Goal: Entertainment & Leisure: Consume media (video, audio)

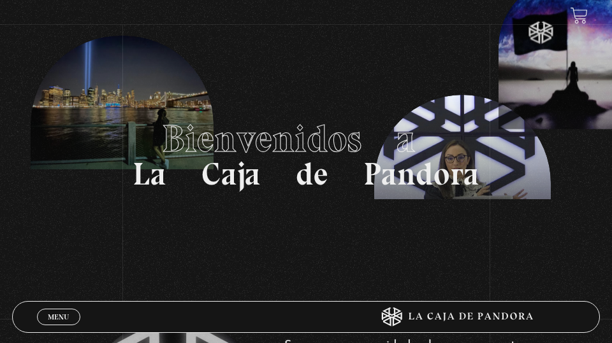
scroll to position [15, 0]
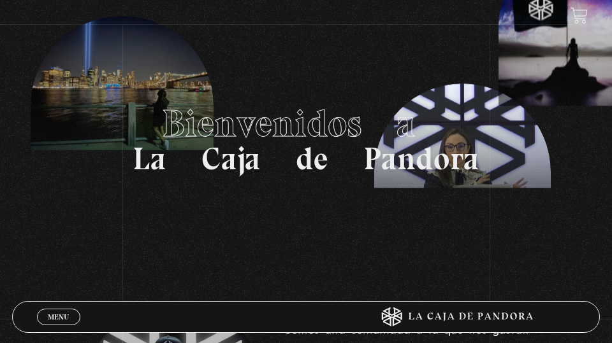
click at [40, 314] on link "Menu Cerrar" at bounding box center [58, 317] width 43 height 17
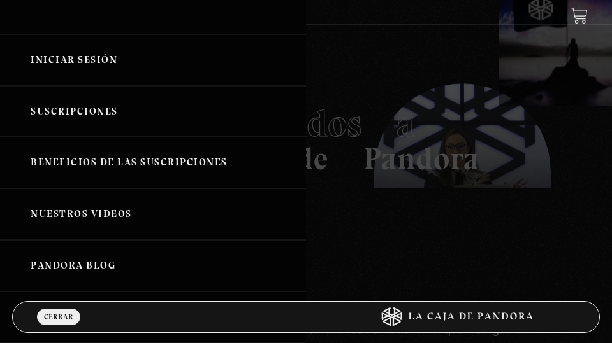
scroll to position [11, 0]
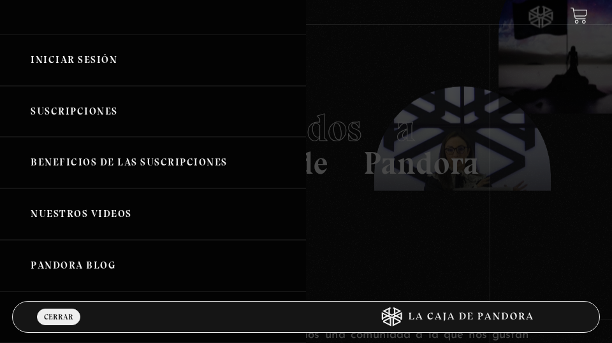
click at [40, 61] on link "Iniciar Sesión" at bounding box center [153, 60] width 306 height 52
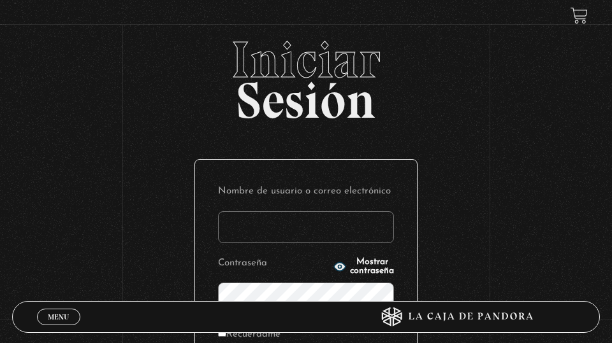
click at [228, 224] on input "Nombre de usuario o correo electrónico" at bounding box center [306, 228] width 176 height 32
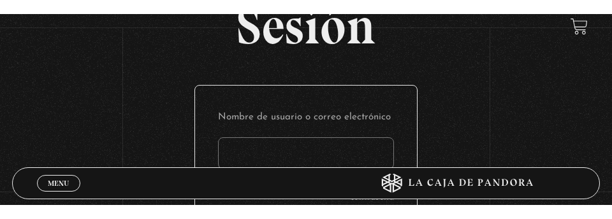
scroll to position [117, 0]
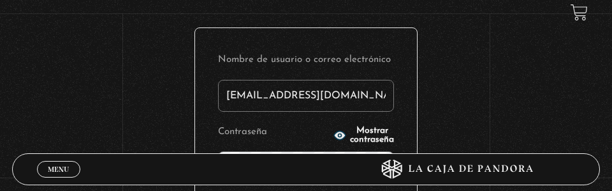
type input "casi1629@gmail.com"
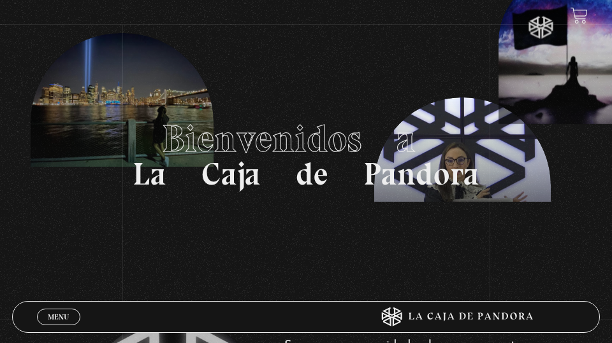
scroll to position [11, 0]
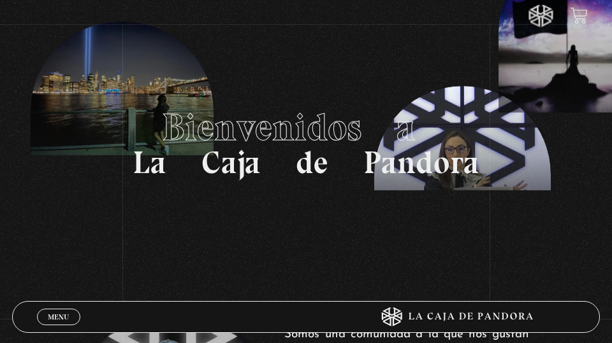
click at [52, 314] on span "Menu" at bounding box center [58, 318] width 21 height 8
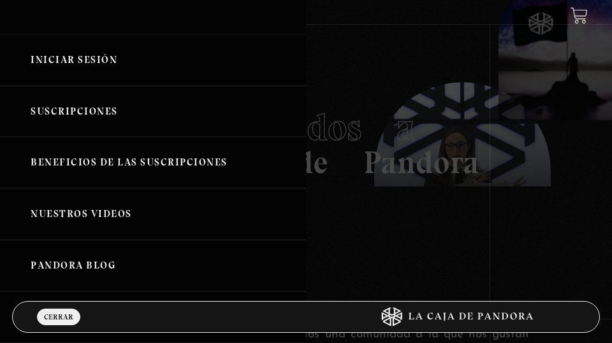
scroll to position [0, 0]
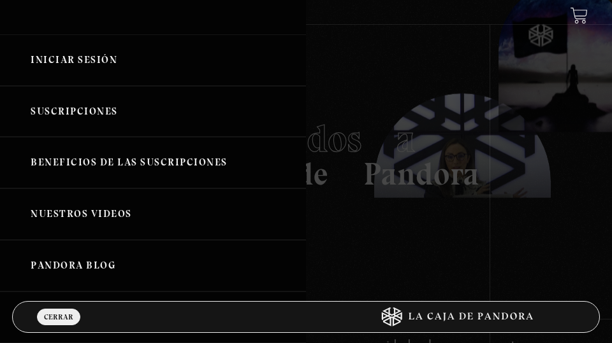
click at [52, 58] on link "Iniciar Sesión" at bounding box center [153, 60] width 306 height 52
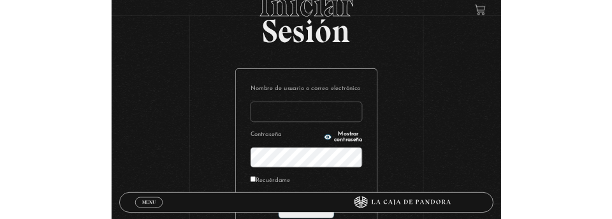
scroll to position [116, 0]
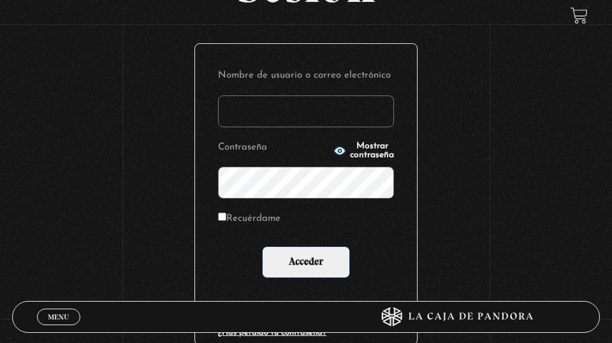
click at [226, 218] on input "Recuérdame" at bounding box center [222, 217] width 8 height 8
checkbox input "true"
click at [229, 105] on input "Nombre de usuario o correo electrónico" at bounding box center [306, 112] width 176 height 32
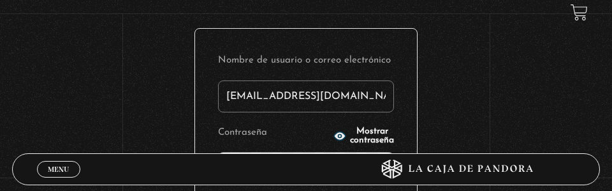
type input "casi1629@gmail.com"
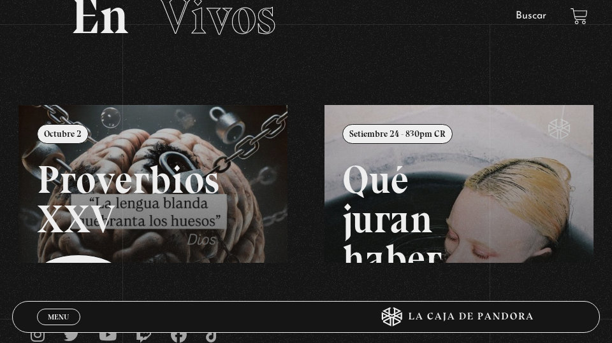
scroll to position [83, 0]
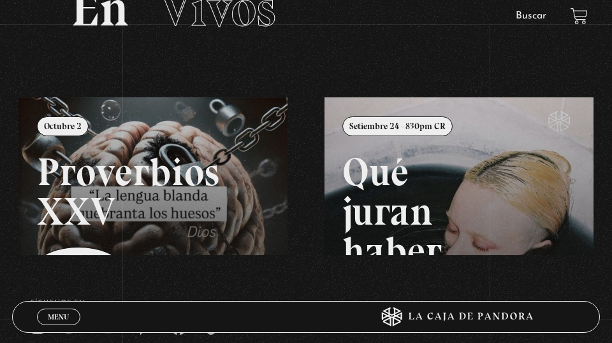
click at [250, 198] on link at bounding box center [324, 269] width 612 height 343
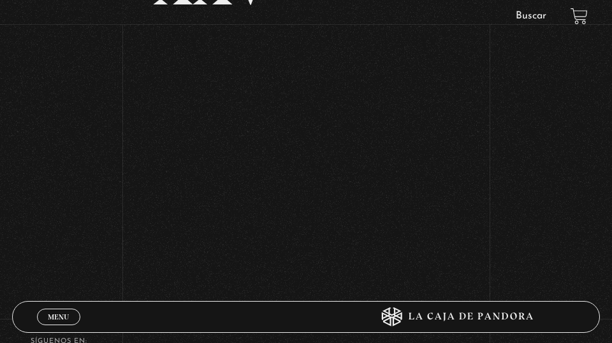
scroll to position [223, 0]
click at [51, 321] on span "Menu" at bounding box center [58, 318] width 21 height 8
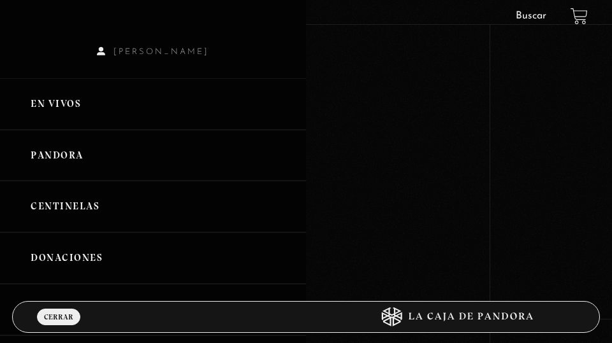
click at [51, 205] on link "Centinelas" at bounding box center [153, 207] width 306 height 52
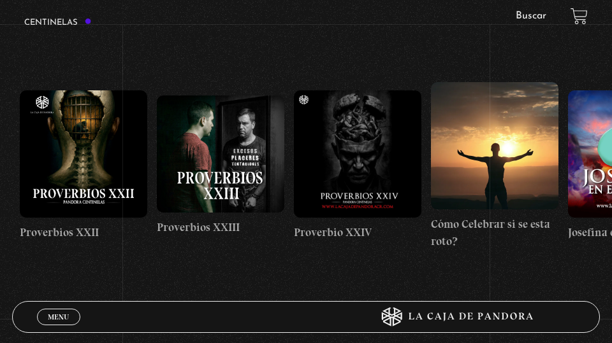
scroll to position [0, 3290]
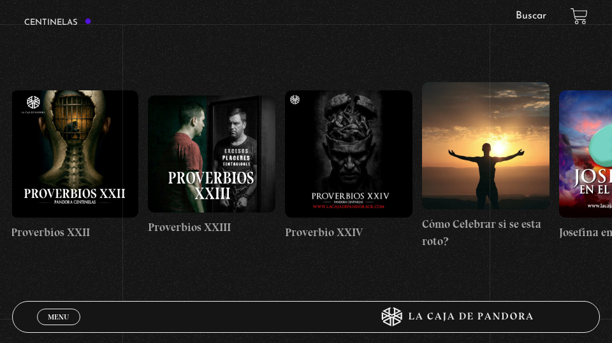
click at [343, 179] on figure at bounding box center [348, 153] width 127 height 127
